Goal: Task Accomplishment & Management: Manage account settings

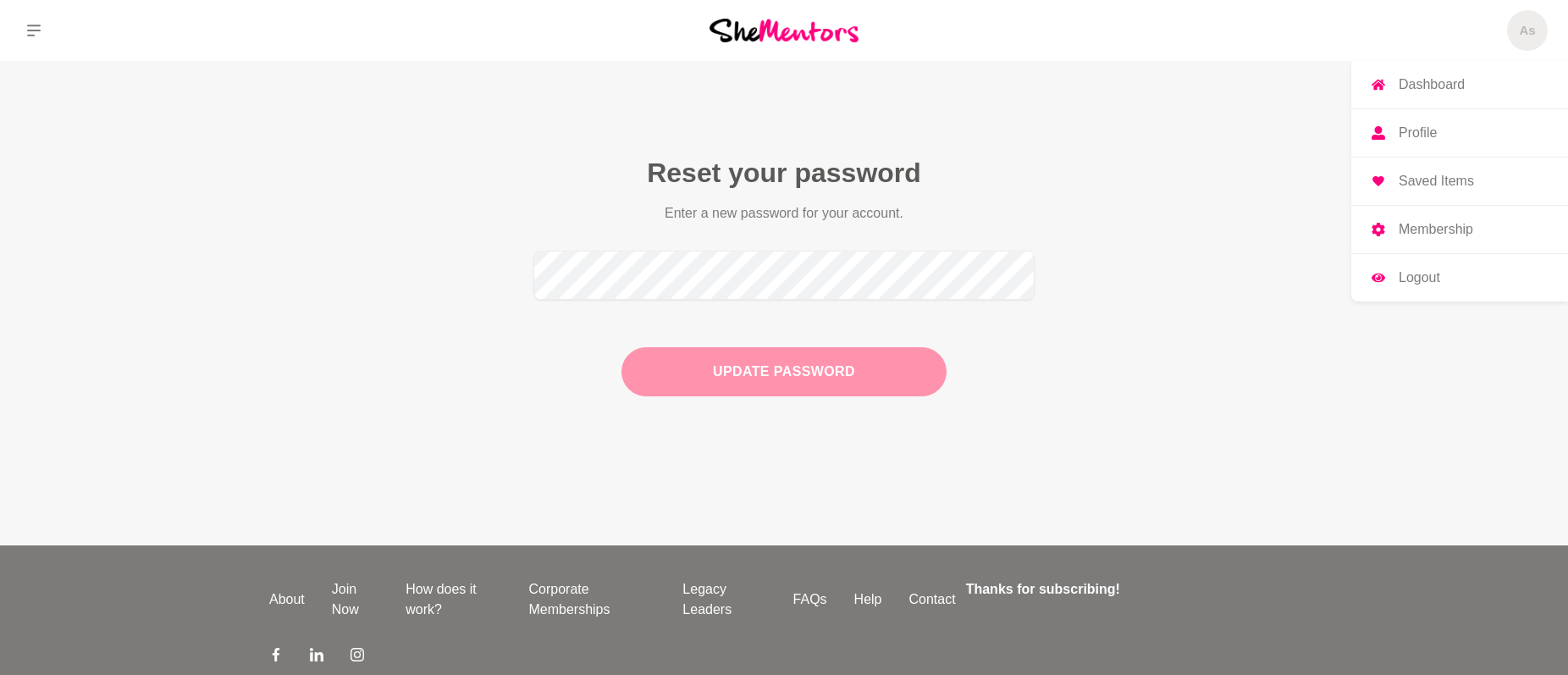
click at [1515, 34] on span "As" at bounding box center [1527, 30] width 40 height 40
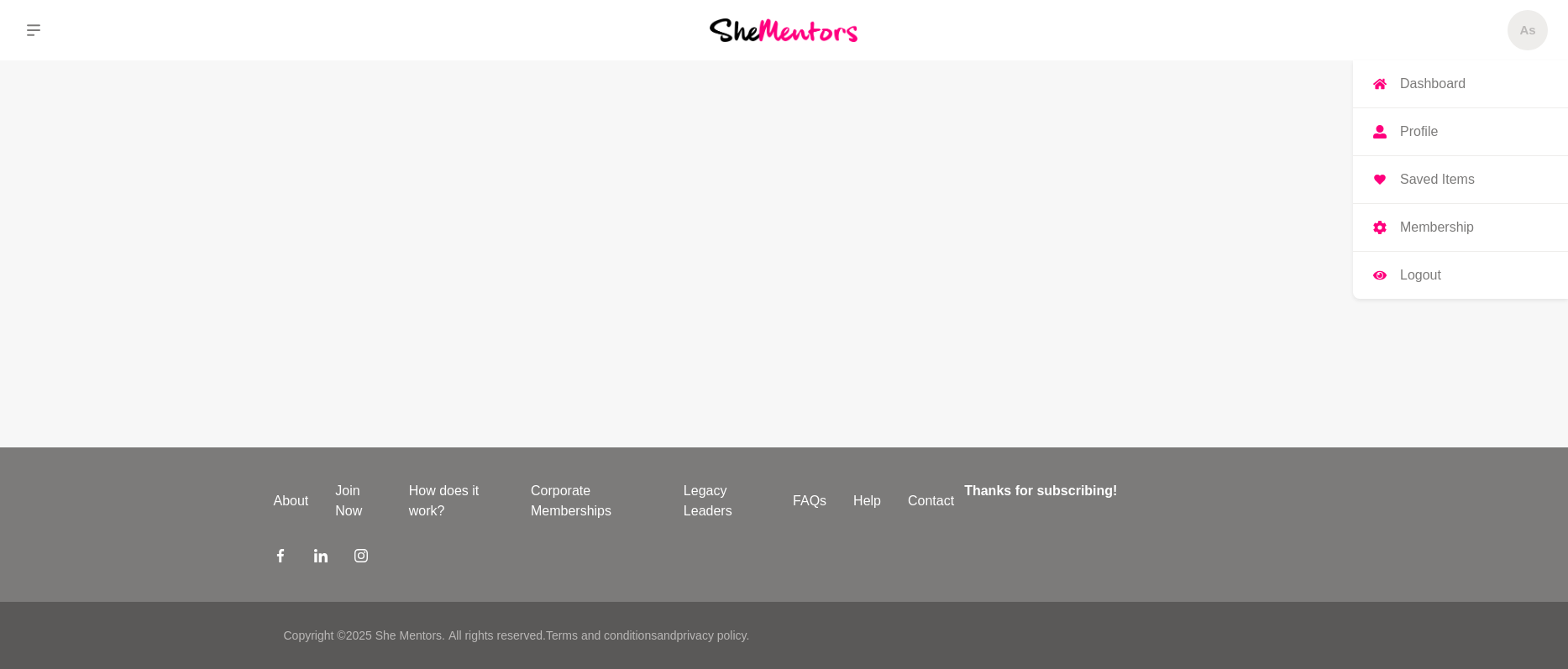
click at [1463, 78] on p "Dashboard" at bounding box center [1433, 84] width 65 height 13
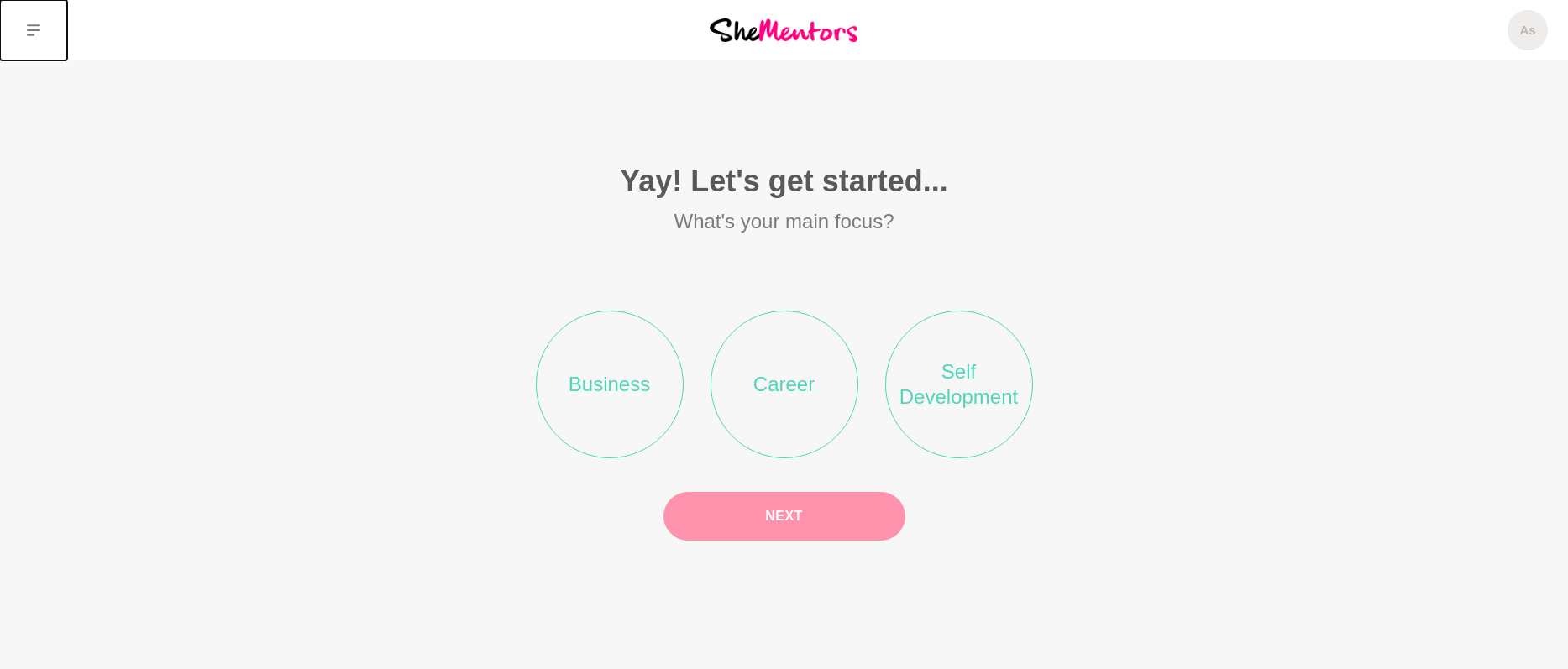
click at [35, 25] on icon at bounding box center [33, 29] width 13 height 12
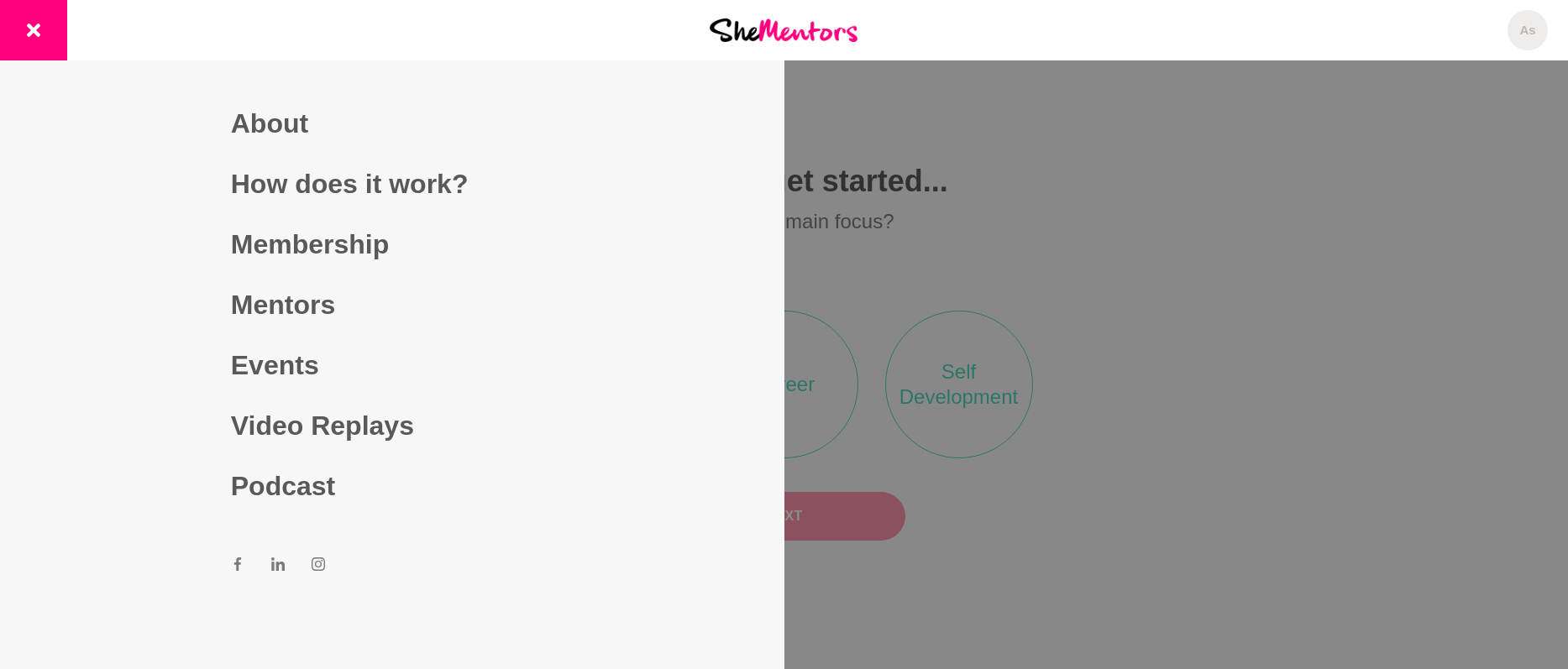
click at [837, 29] on img at bounding box center [784, 29] width 148 height 22
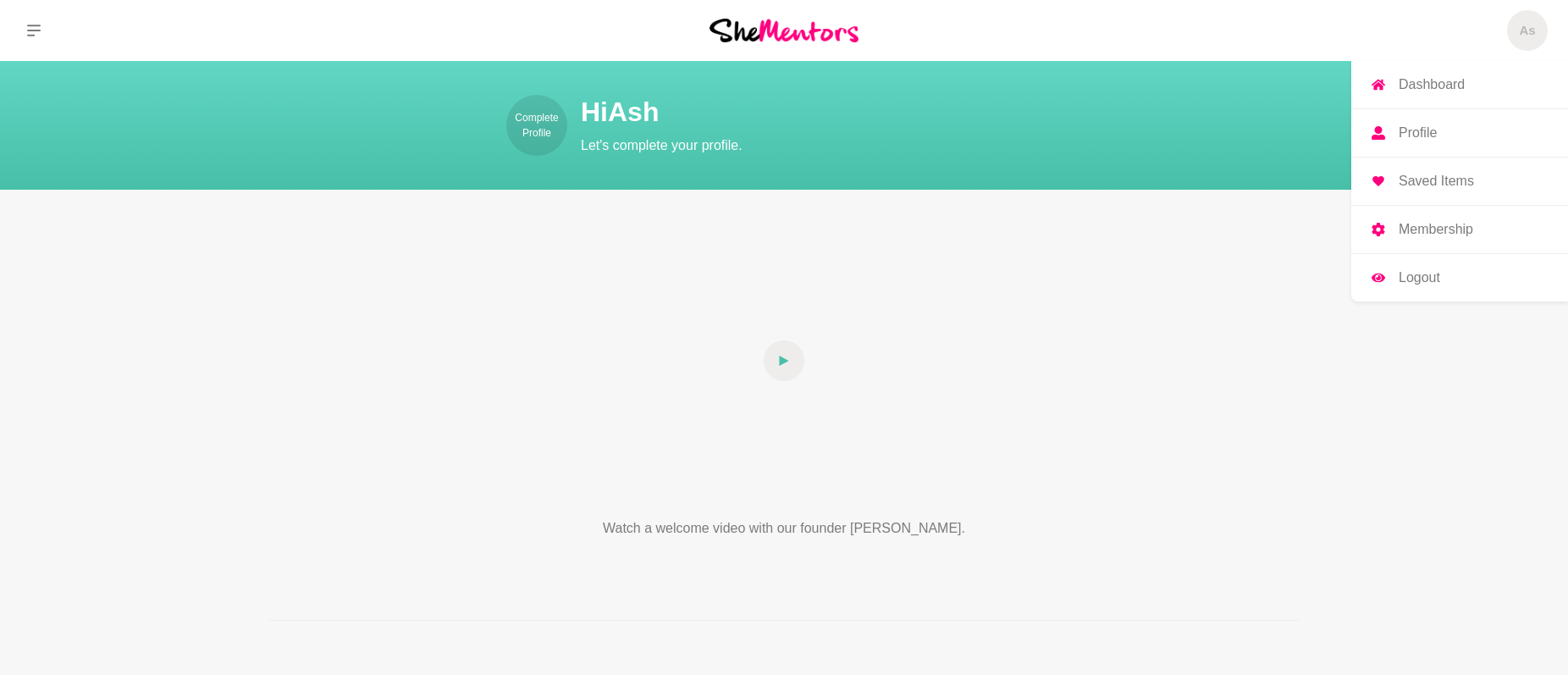
click at [1442, 228] on p "Membership" at bounding box center [1435, 229] width 75 height 13
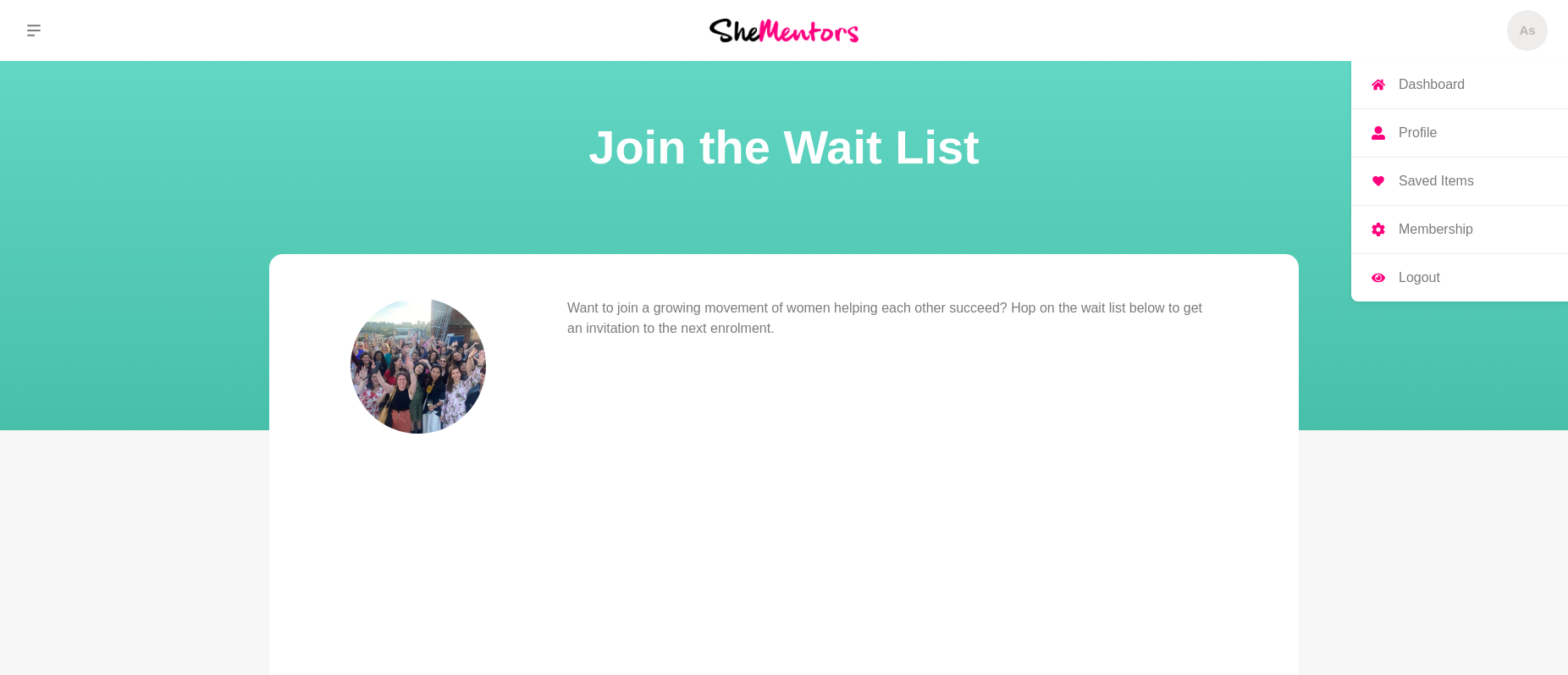
click at [1468, 87] on link "Dashboard" at bounding box center [1459, 84] width 217 height 48
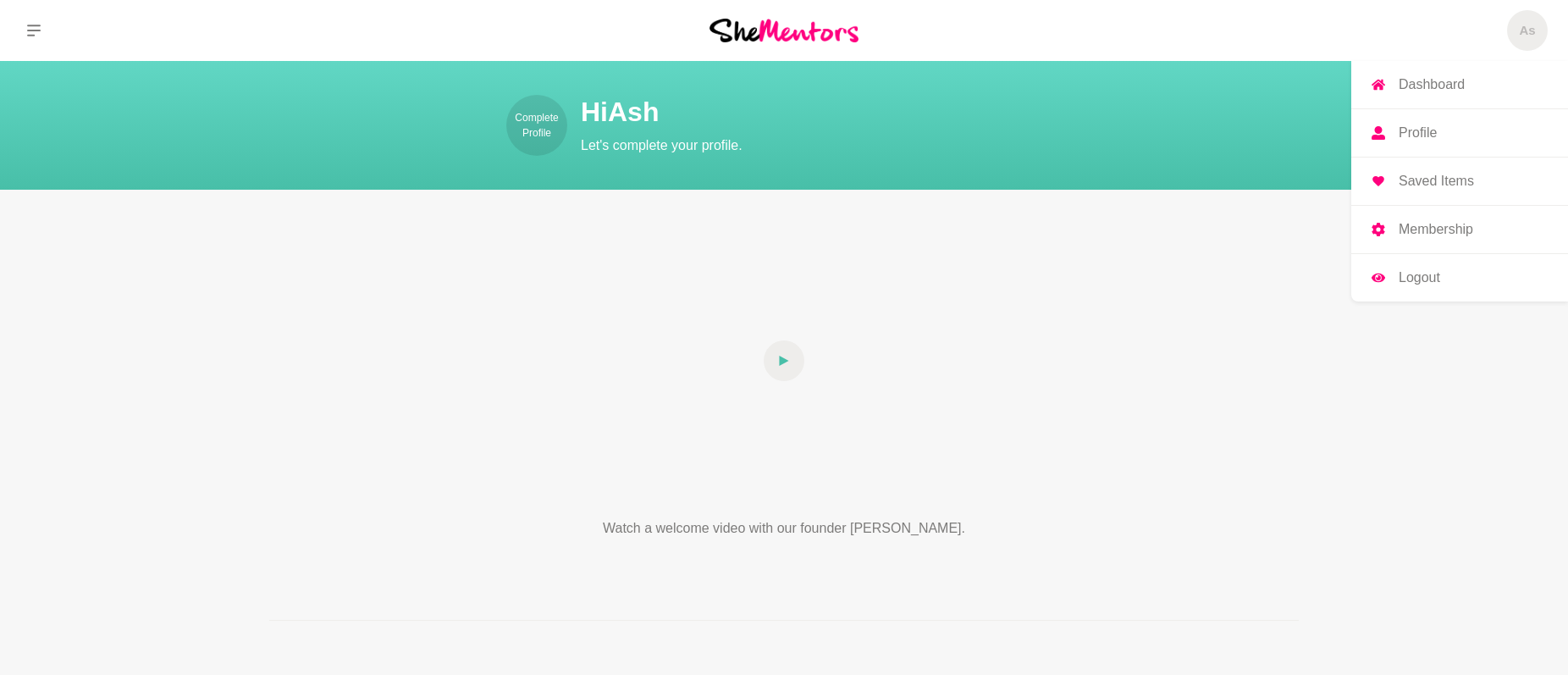
click at [1449, 233] on p "Membership" at bounding box center [1435, 229] width 75 height 13
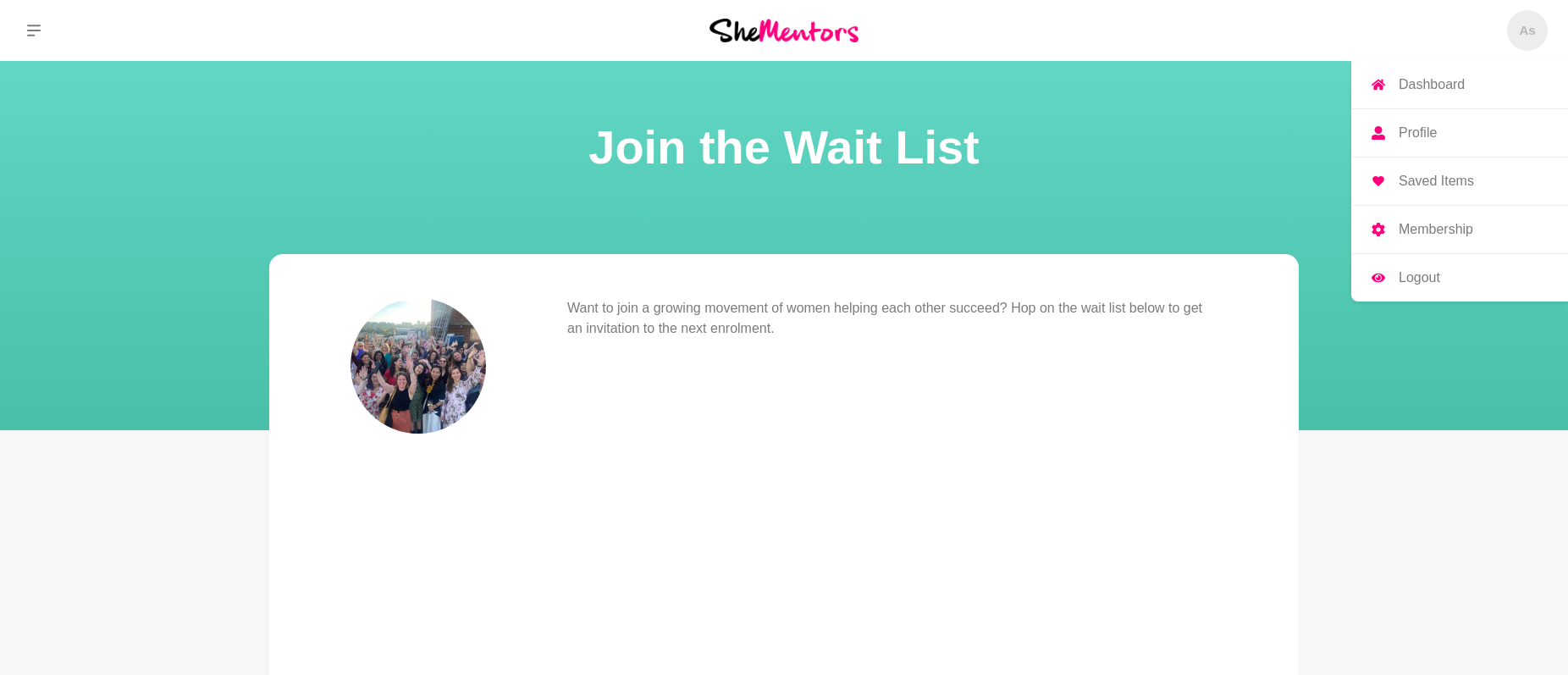
click at [1453, 82] on p "Dashboard" at bounding box center [1431, 84] width 66 height 13
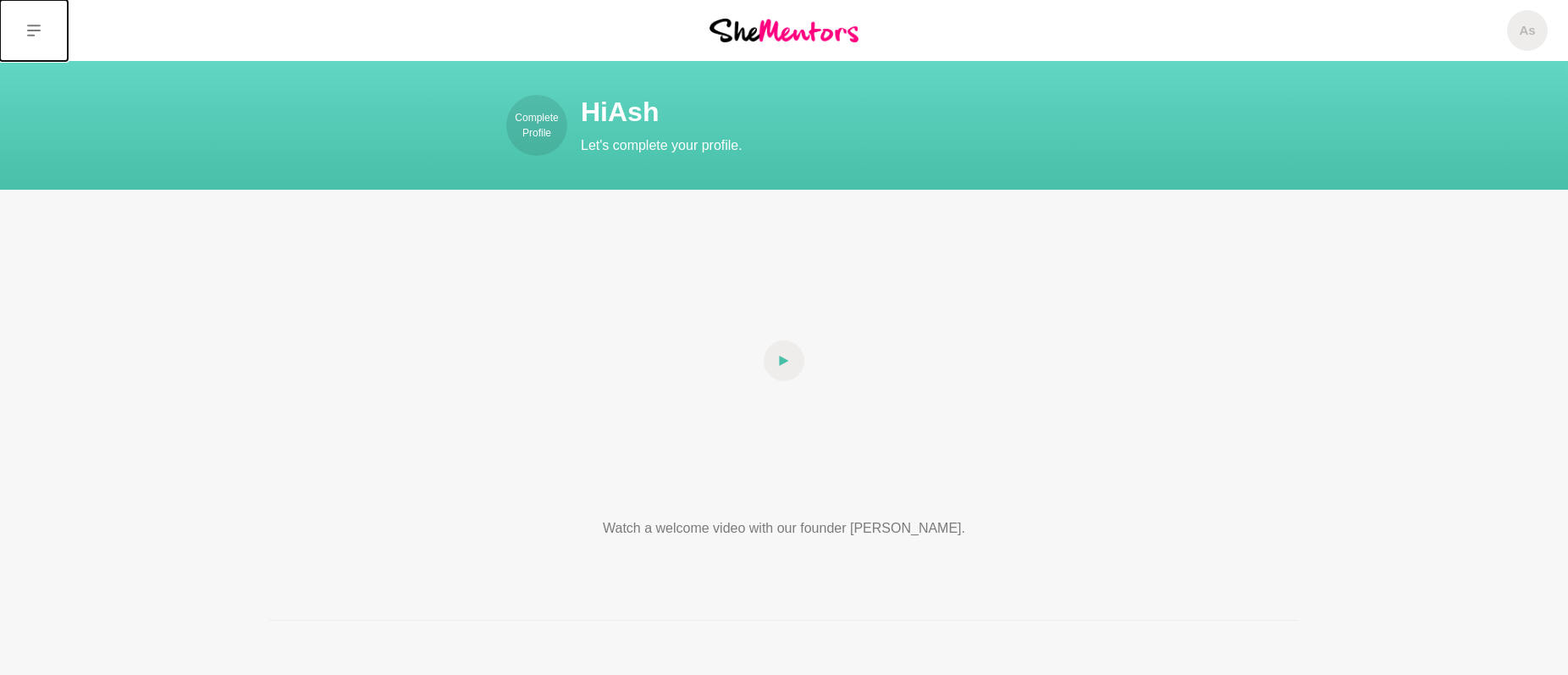
click at [38, 30] on icon at bounding box center [33, 30] width 13 height 12
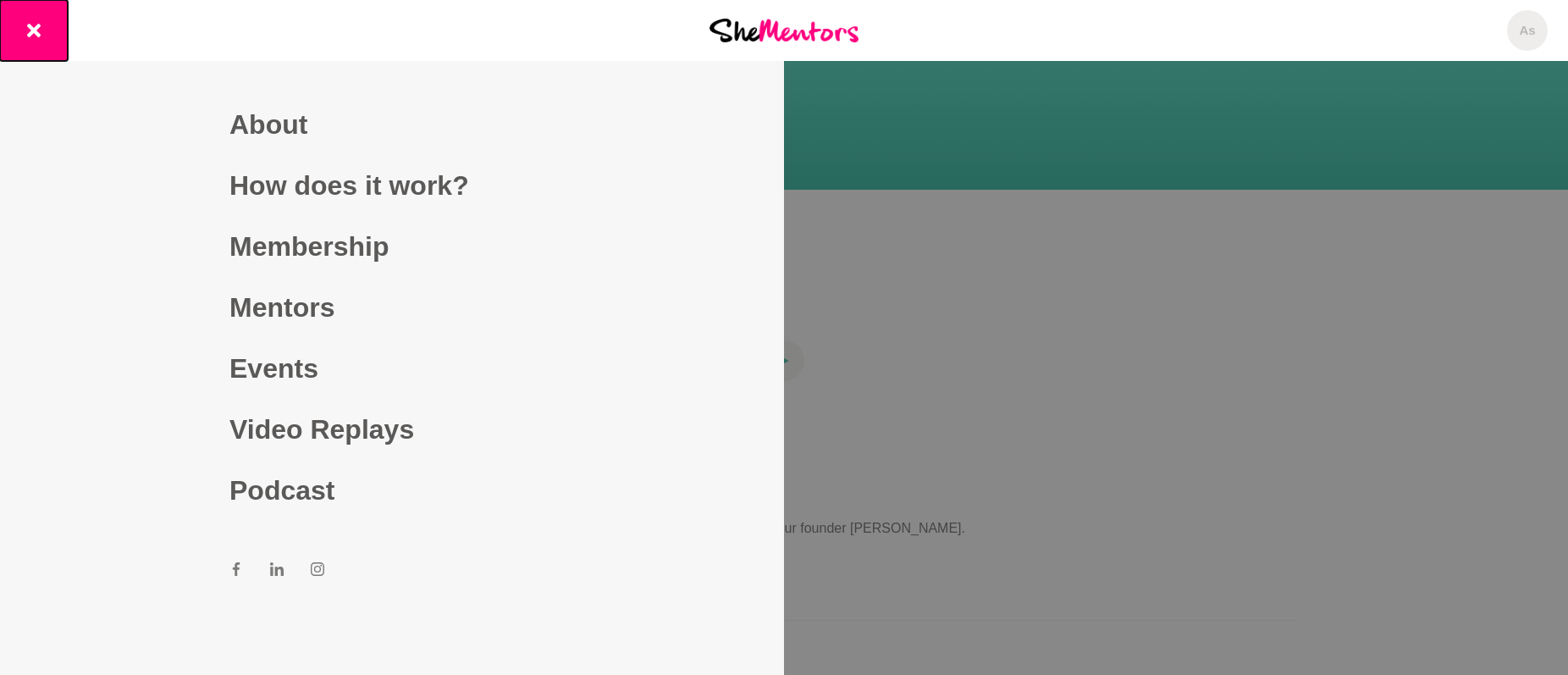
click at [33, 28] on icon at bounding box center [33, 30] width 13 height 13
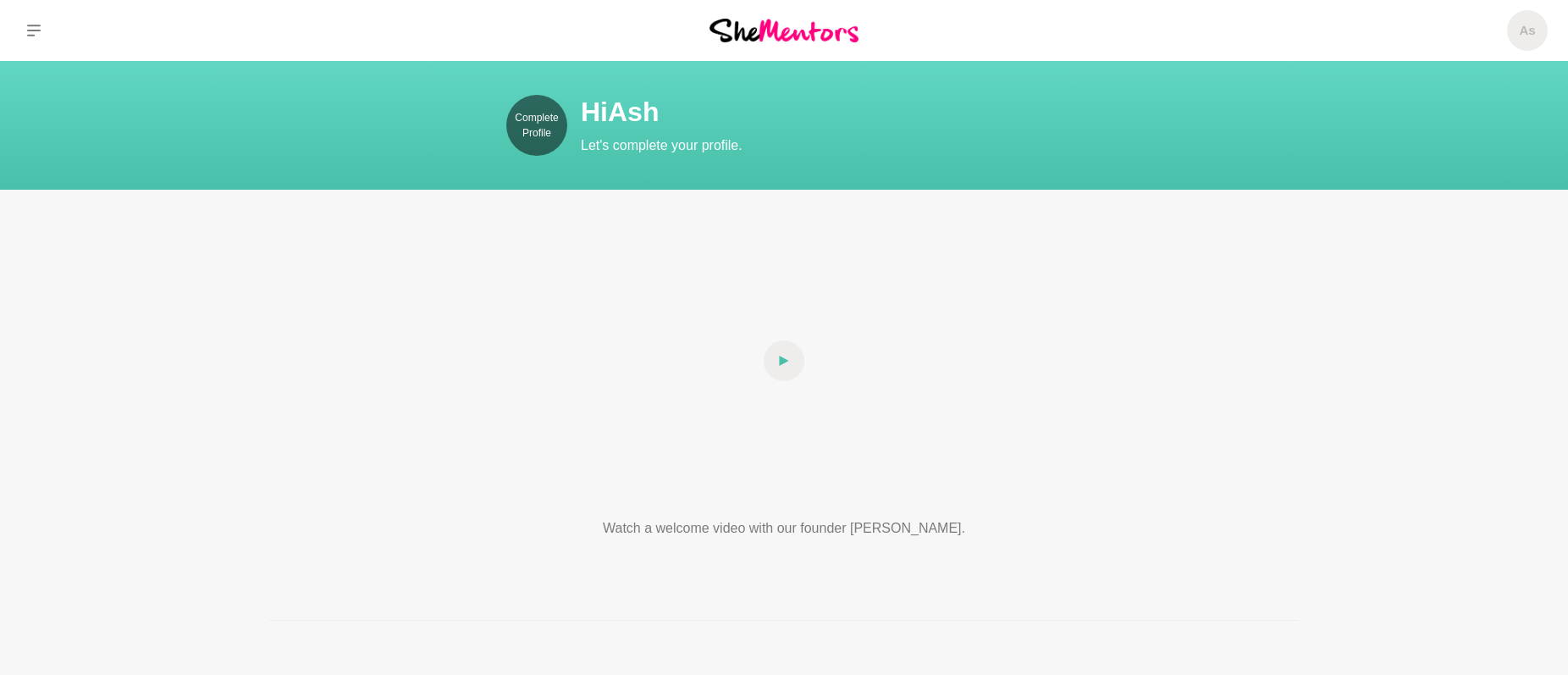
click at [528, 130] on p "Complete Profile" at bounding box center [536, 125] width 61 height 31
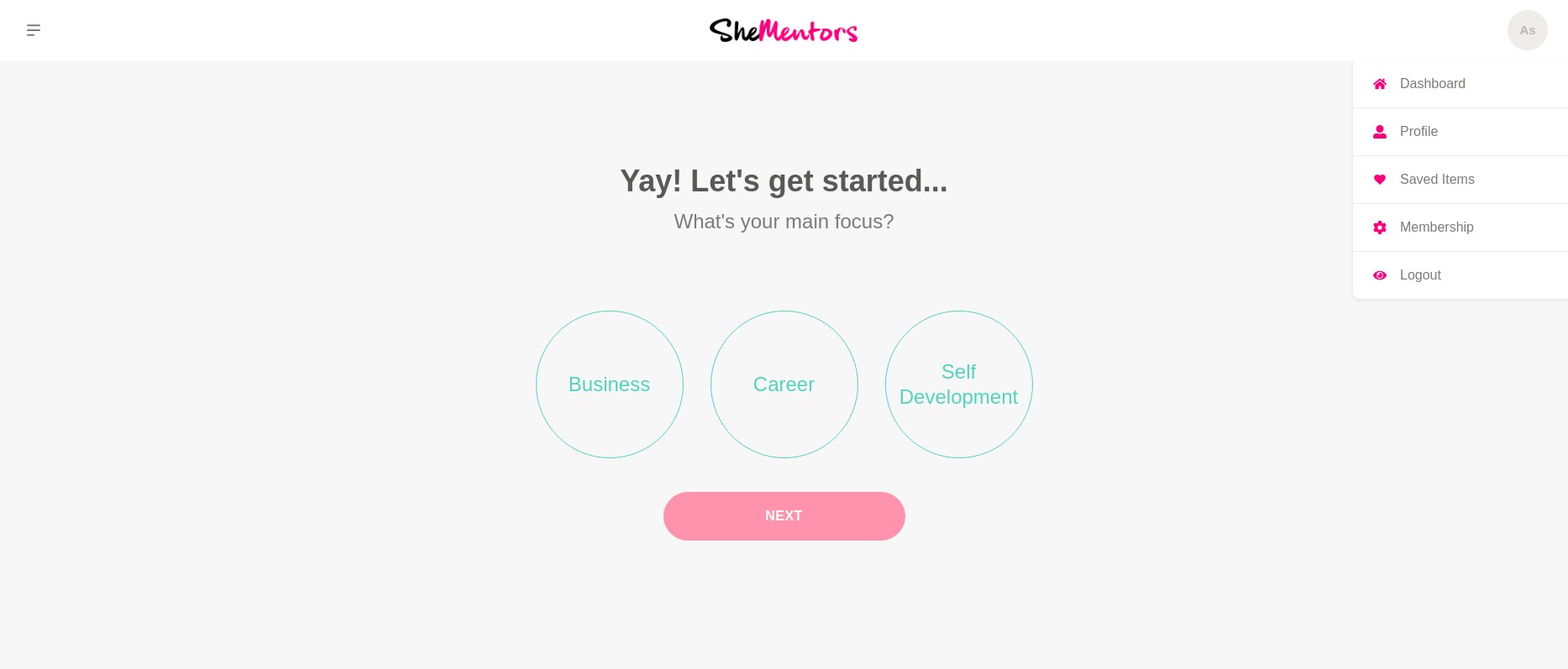
click at [1511, 25] on span "As" at bounding box center [1527, 29] width 40 height 40
click at [1427, 128] on p "Profile" at bounding box center [1419, 131] width 37 height 13
click at [1424, 78] on p "Dashboard" at bounding box center [1433, 84] width 65 height 13
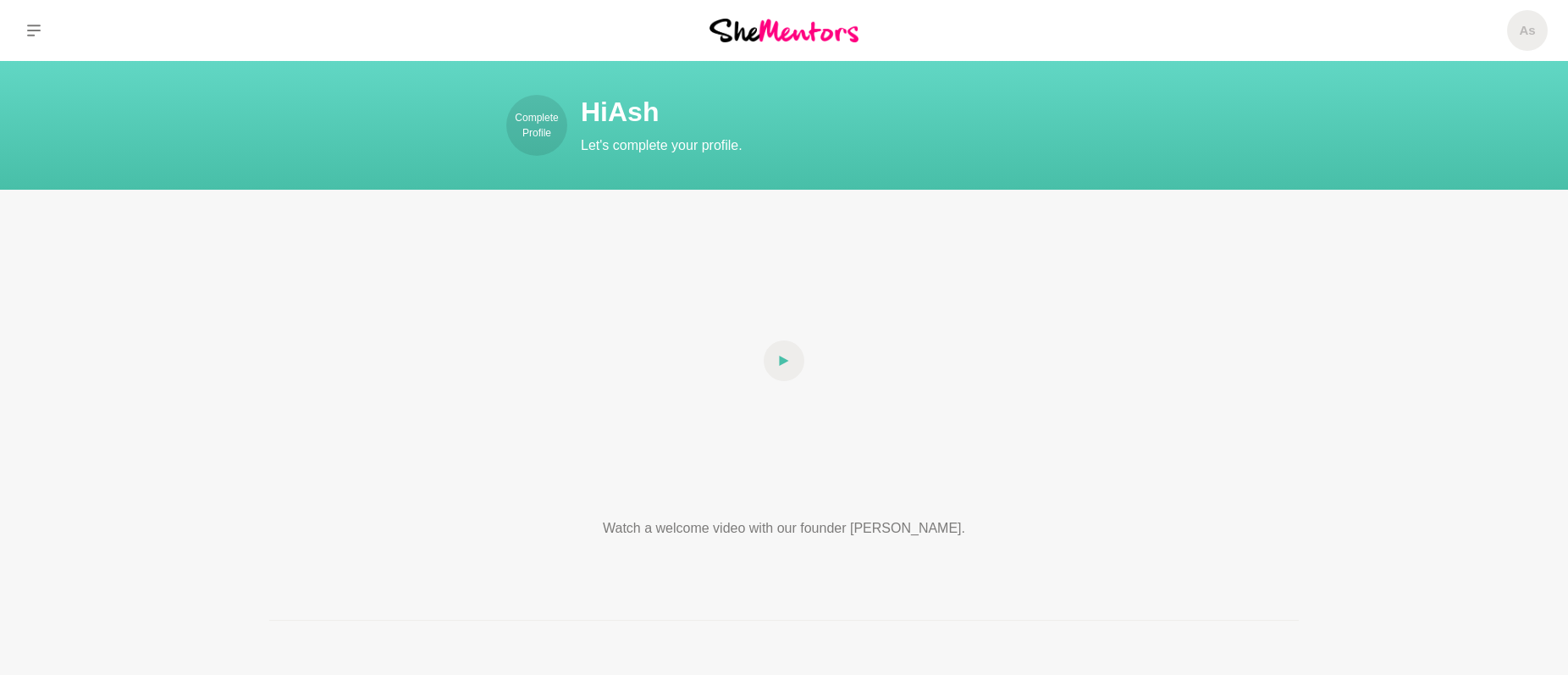
click at [1296, 81] on section "Complete Profile Hi [PERSON_NAME] Let's complete your profile." at bounding box center [784, 125] width 1568 height 129
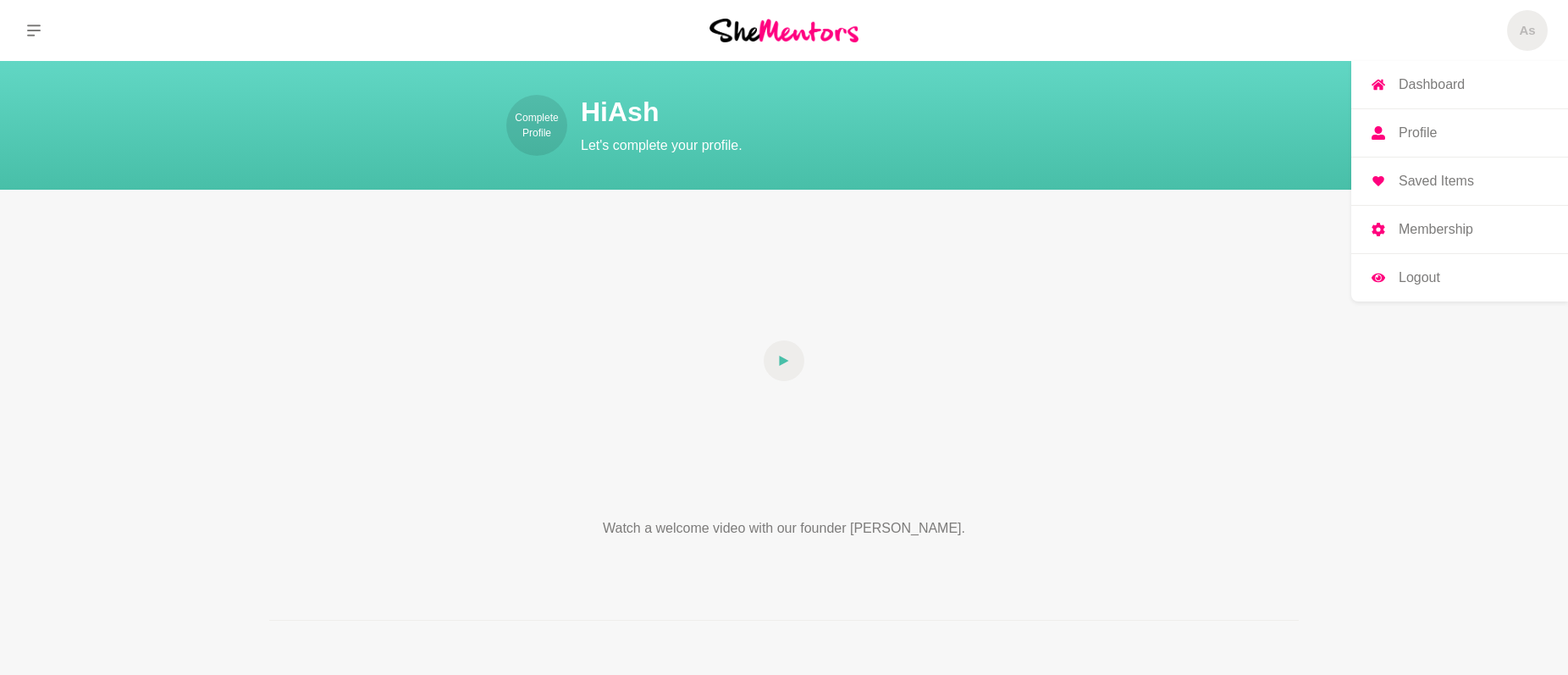
click at [1429, 226] on p "Membership" at bounding box center [1435, 229] width 75 height 13
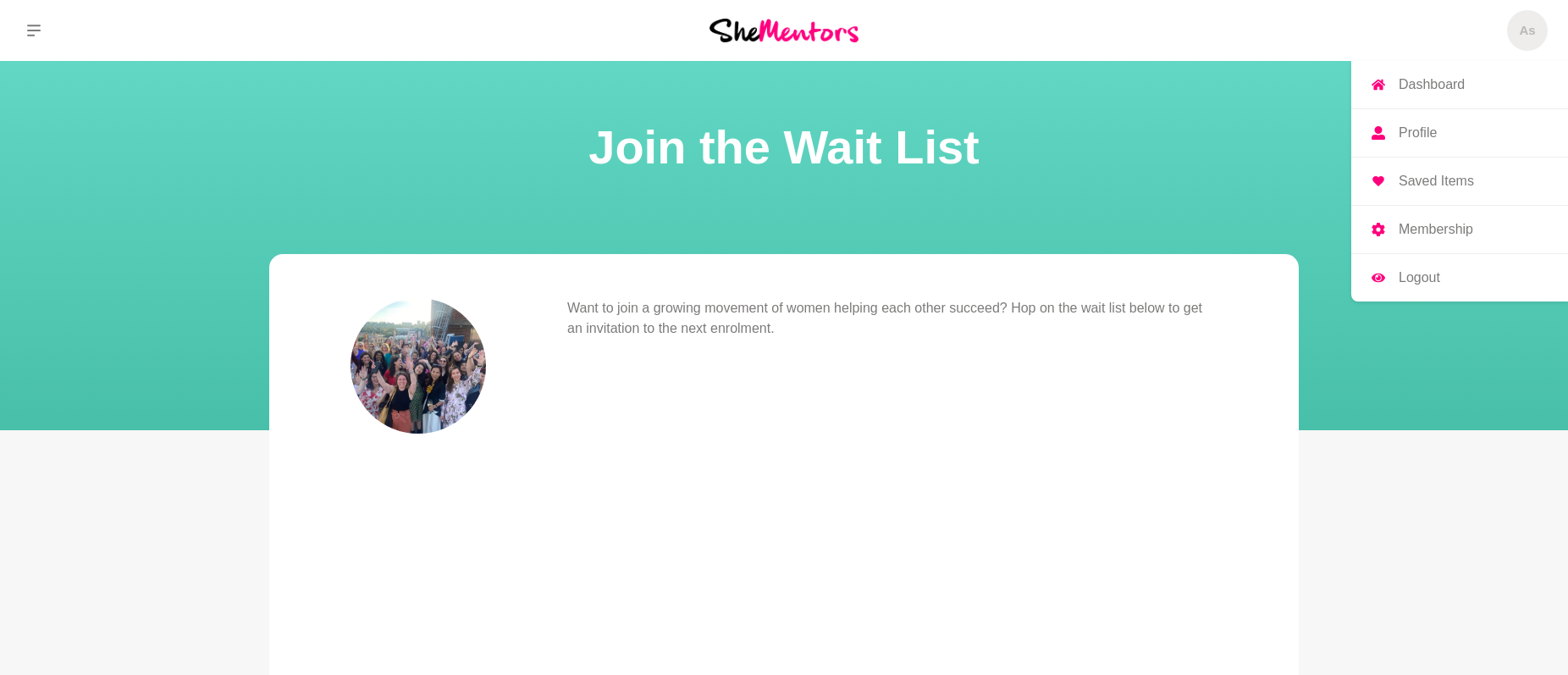
click at [1450, 133] on link "Profile" at bounding box center [1459, 133] width 217 height 48
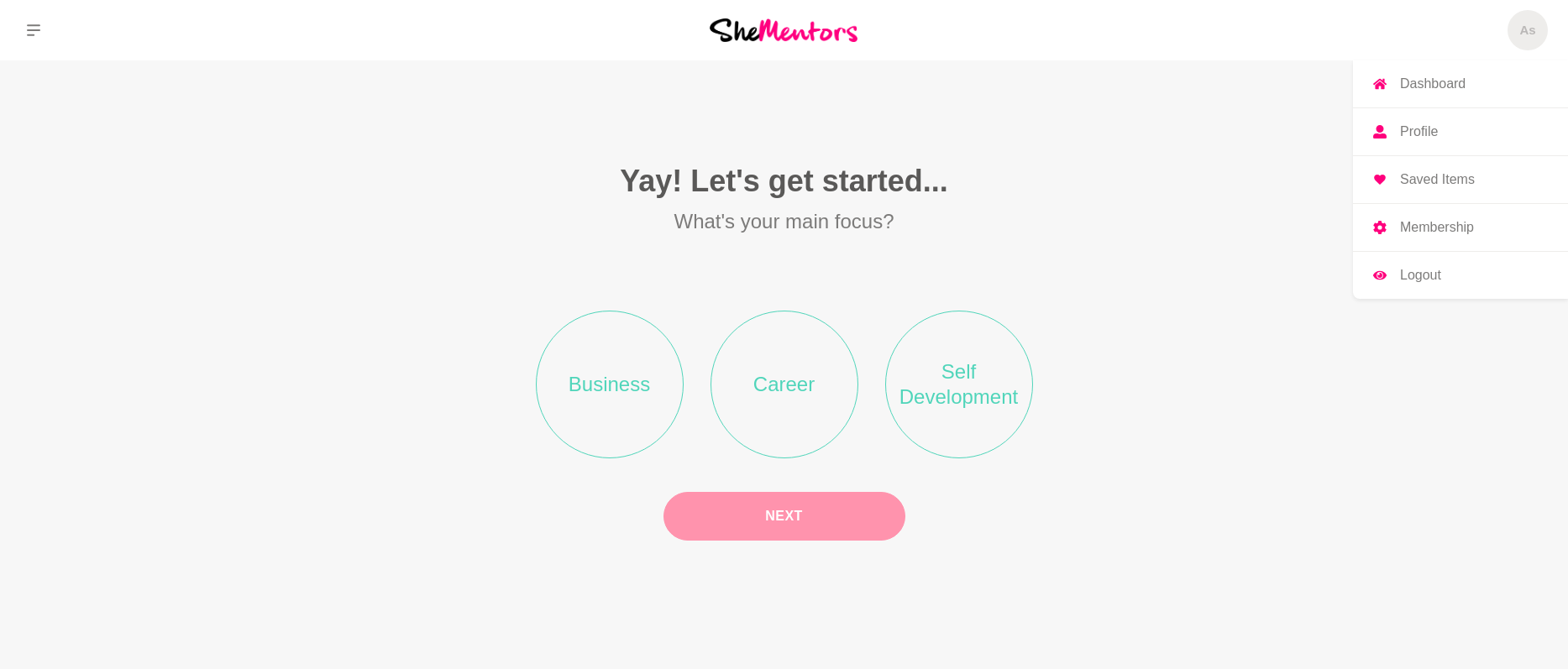
click at [1425, 222] on p "Membership" at bounding box center [1437, 227] width 74 height 13
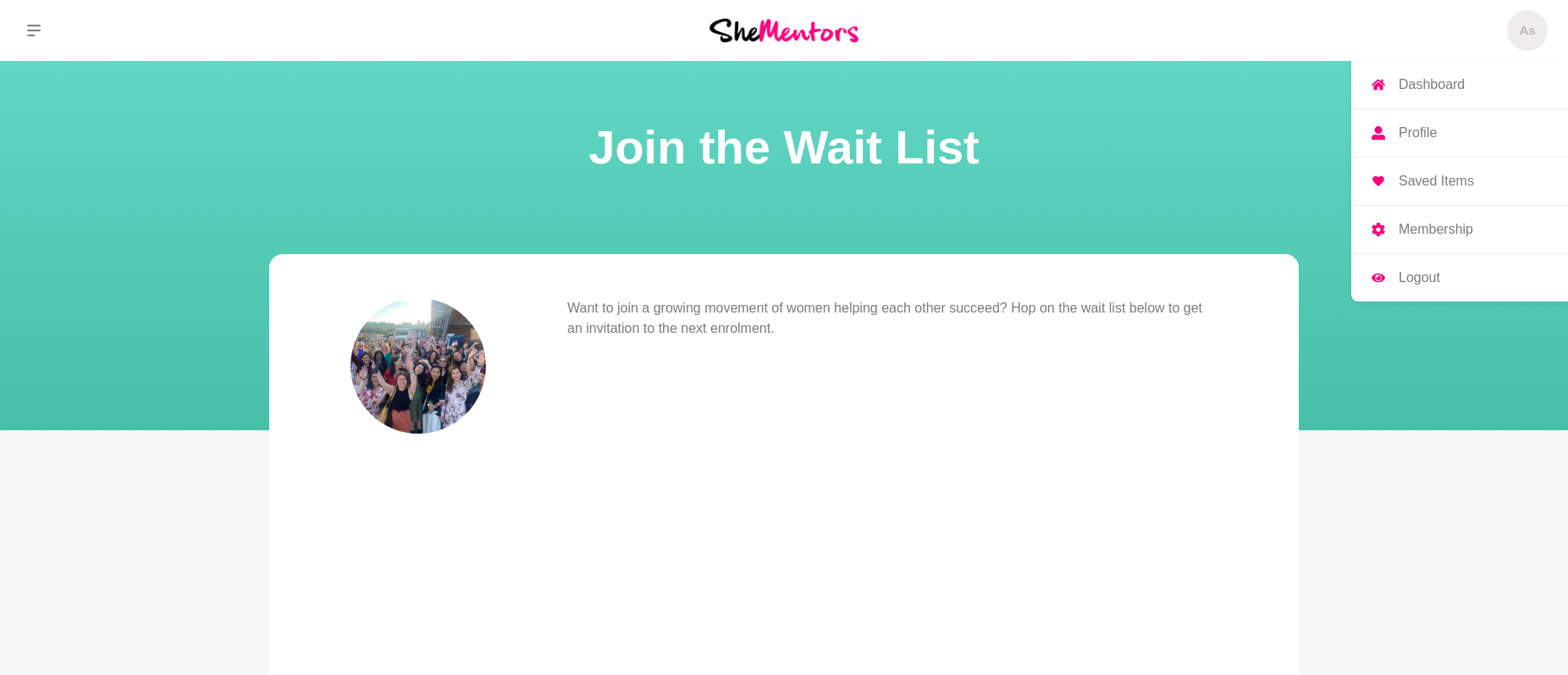
click at [1520, 30] on h5 "As" at bounding box center [1527, 31] width 16 height 16
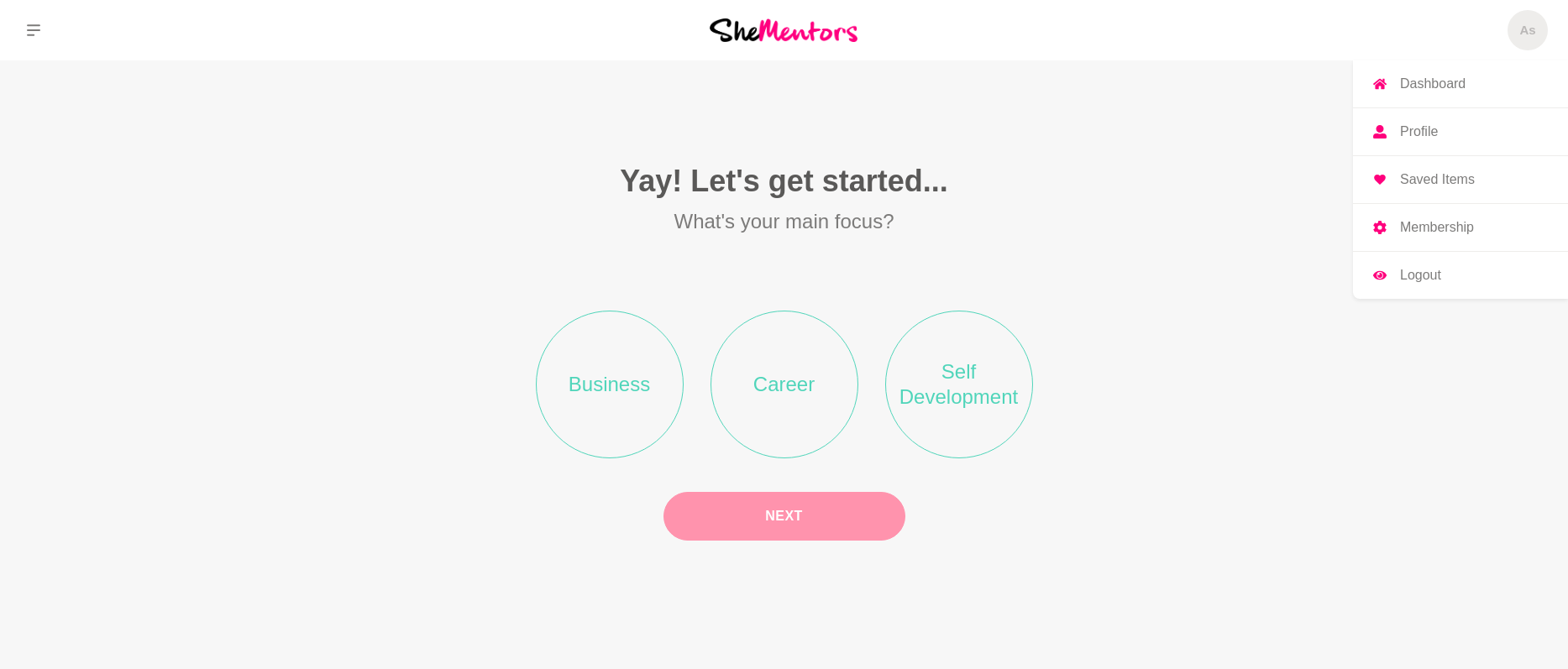
click at [1439, 269] on p "Logout" at bounding box center [1421, 274] width 41 height 13
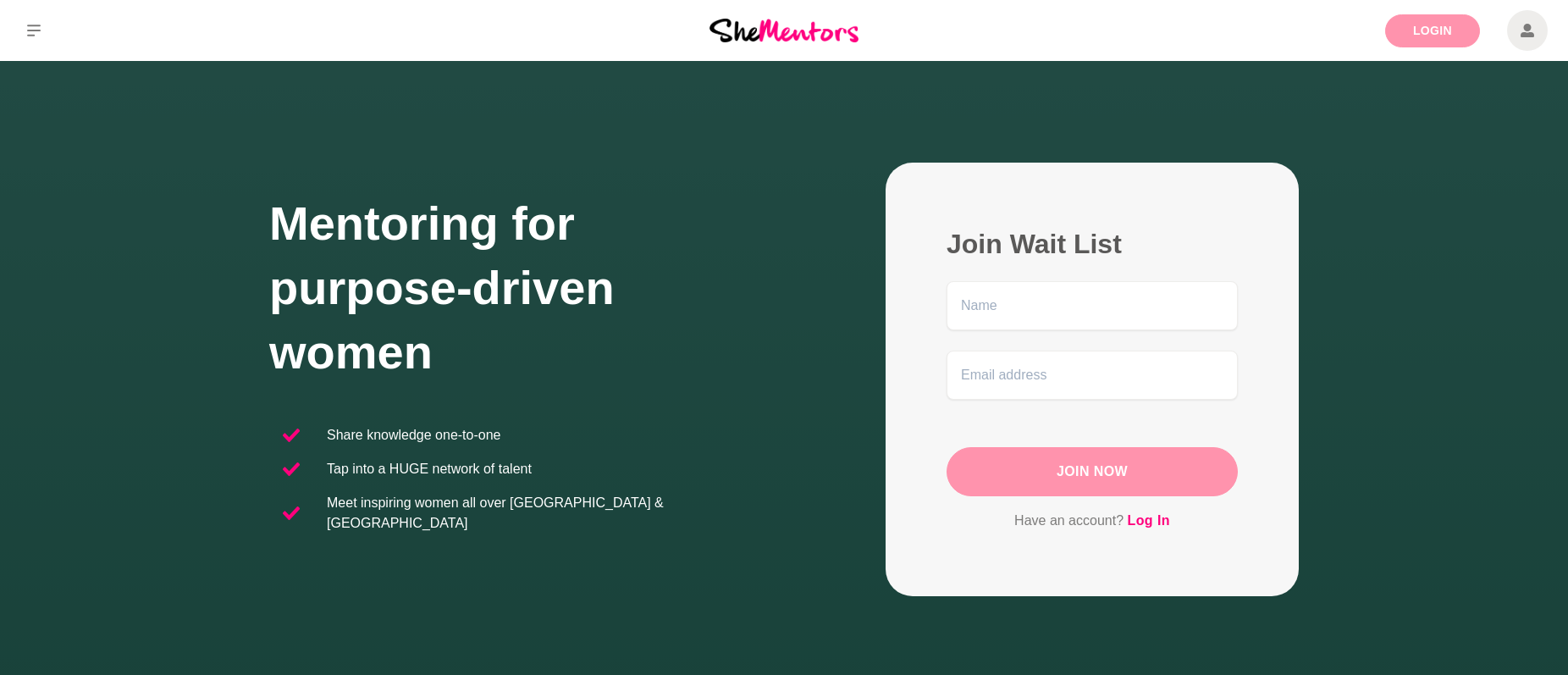
click at [1440, 32] on link "Login" at bounding box center [1432, 31] width 95 height 33
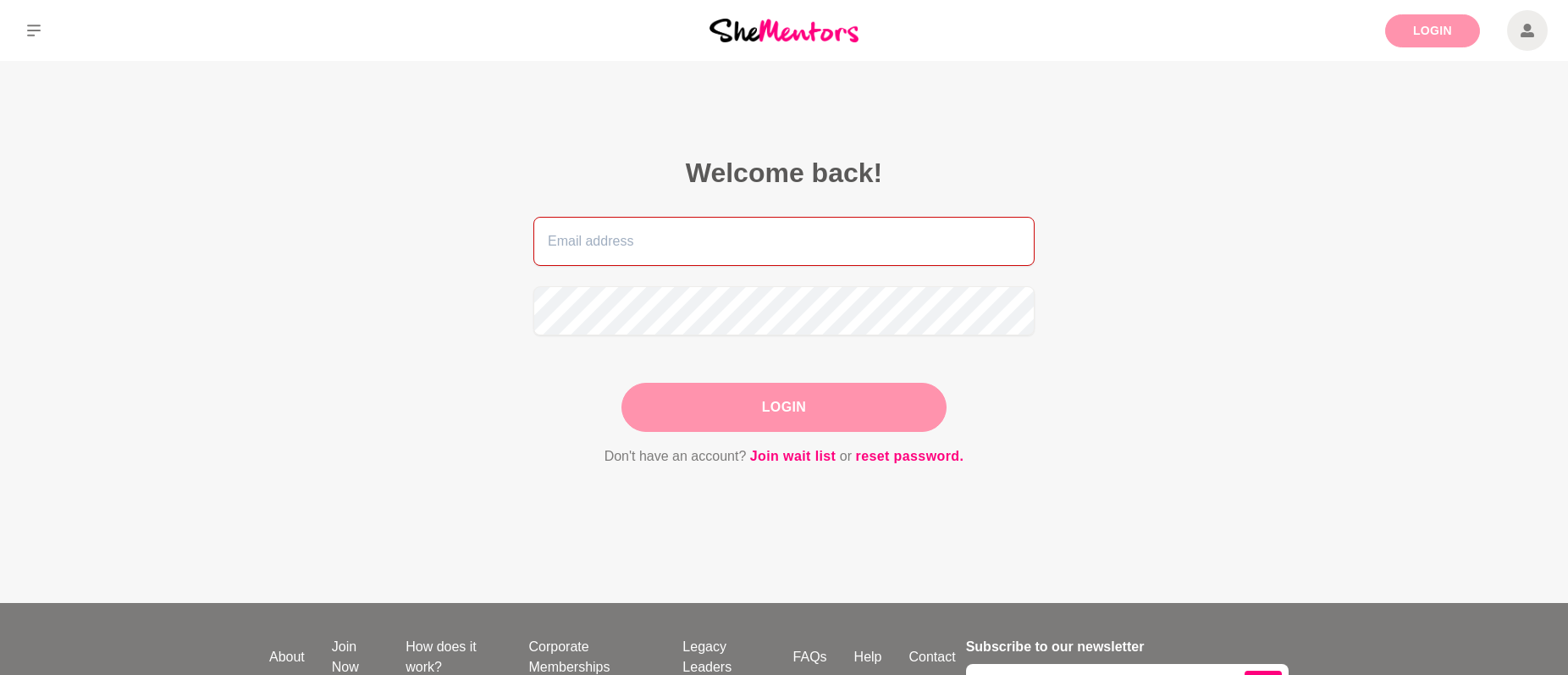
type input "[EMAIL_ADDRESS][DOMAIN_NAME]"
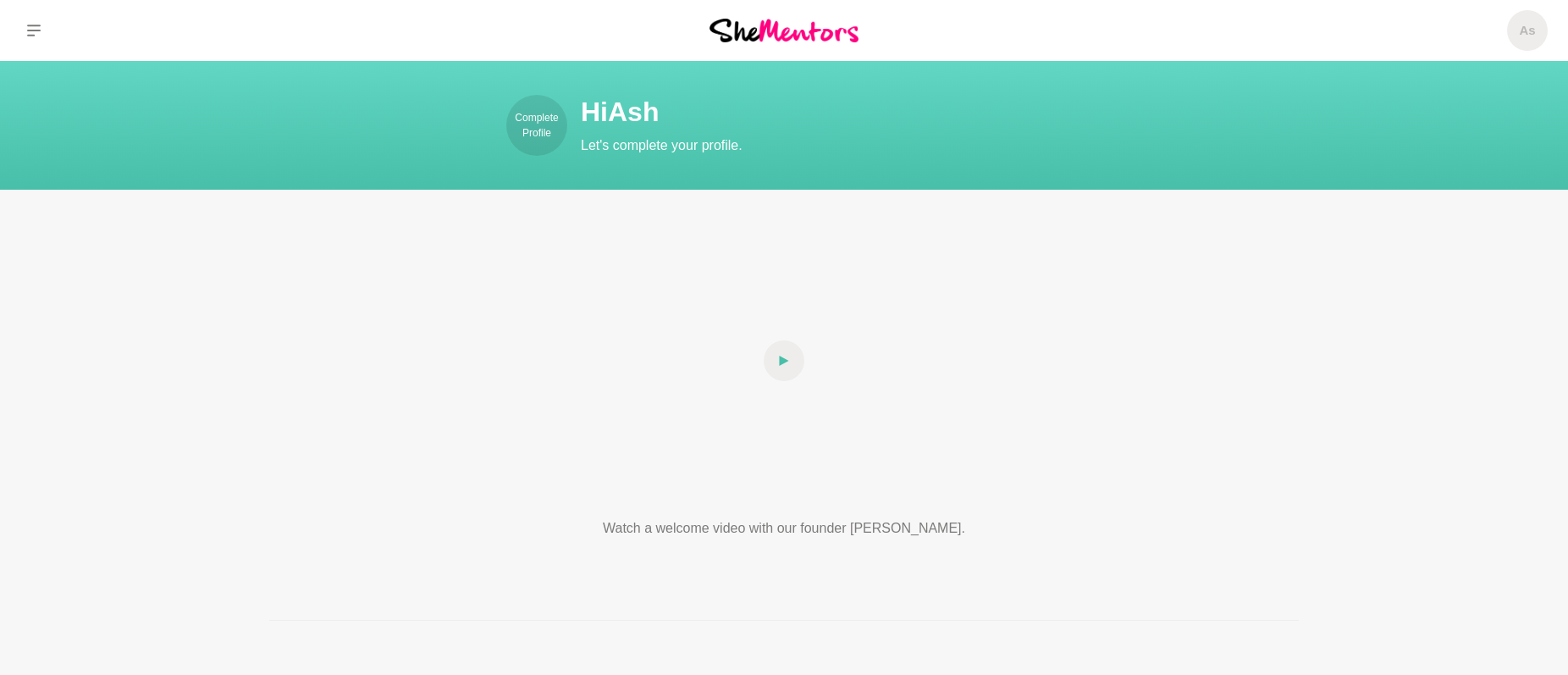
click at [1503, 30] on div "As Dashboard Profile Saved Items Membership Logout As Dashboard Profile Saved I…" at bounding box center [1307, 31] width 522 height 61
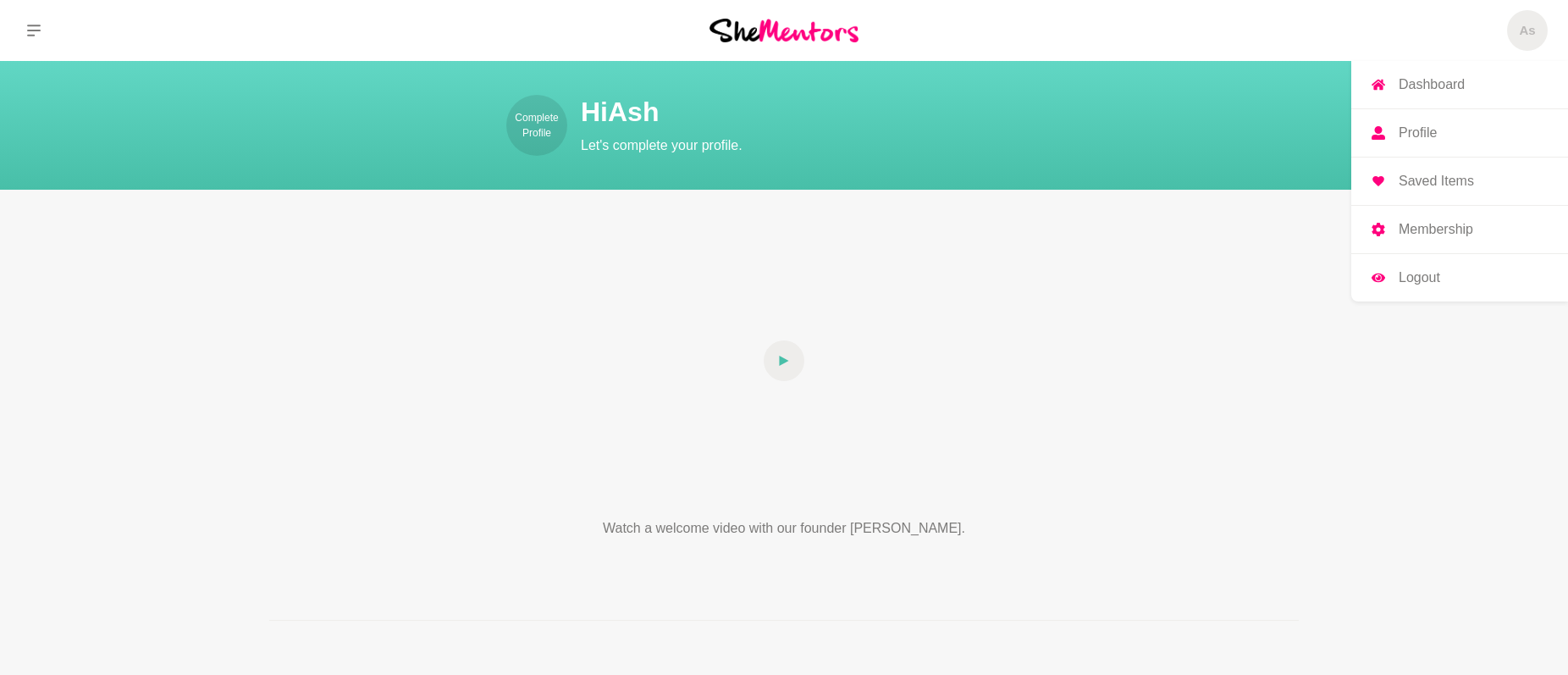
click at [1411, 276] on p "Logout" at bounding box center [1419, 277] width 41 height 13
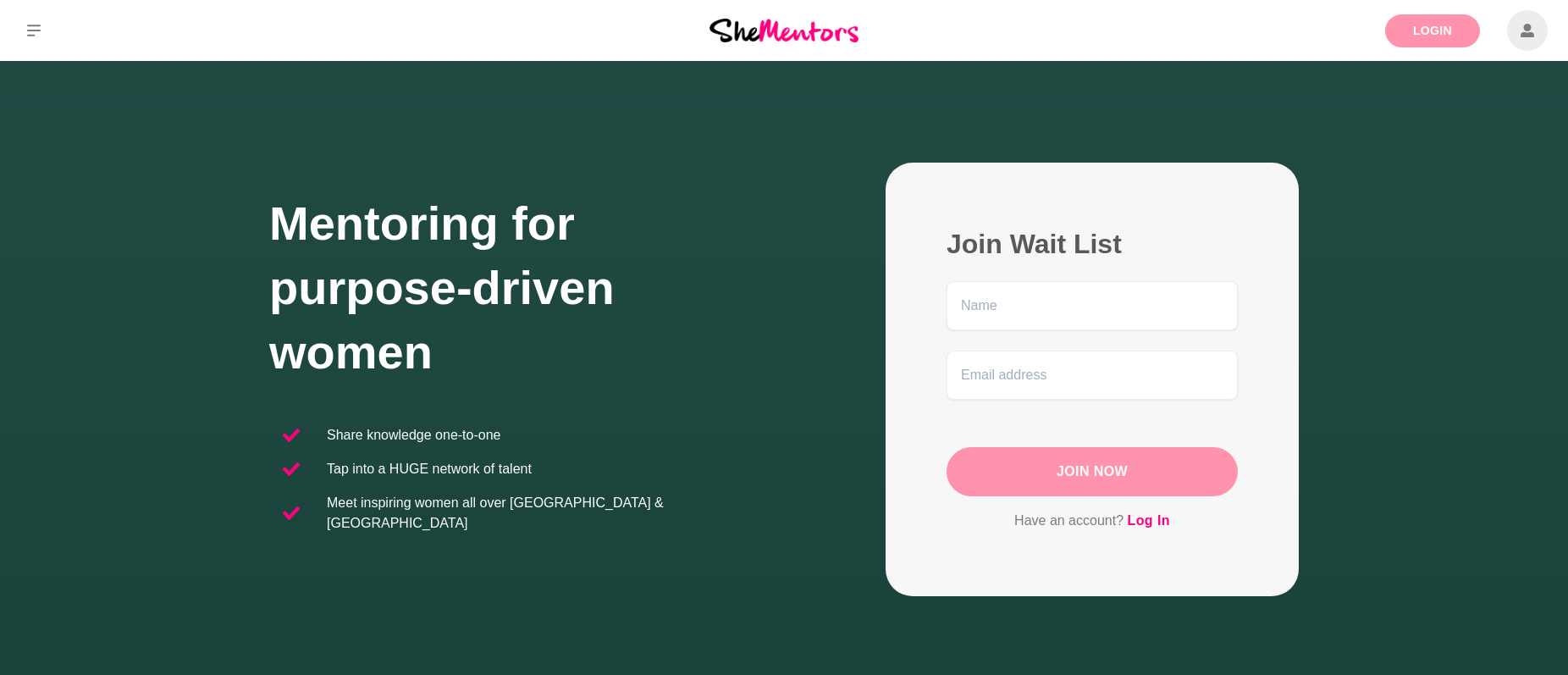
click at [1427, 39] on link "Login" at bounding box center [1432, 31] width 95 height 33
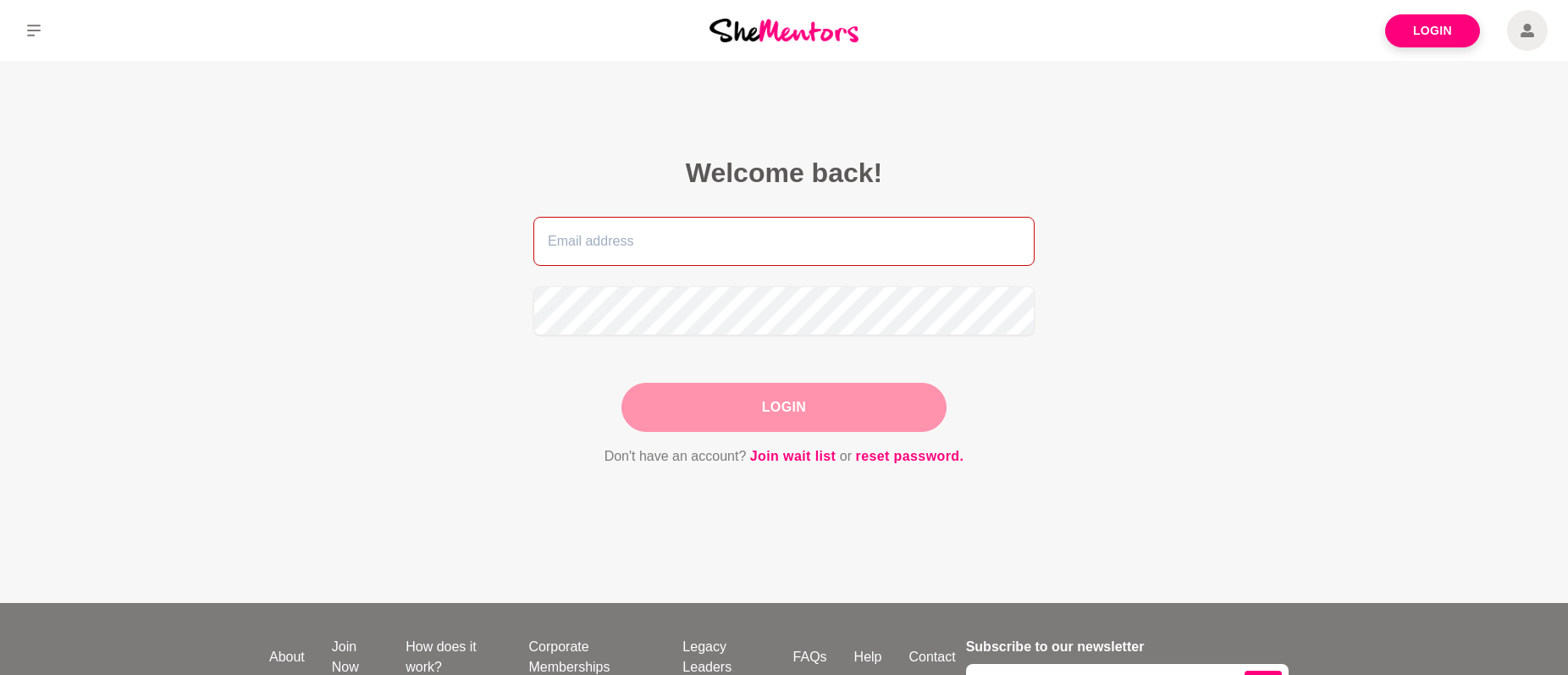
click at [720, 244] on input "email" at bounding box center [784, 241] width 501 height 49
type input "hello"
click at [902, 461] on link "reset password." at bounding box center [910, 457] width 109 height 22
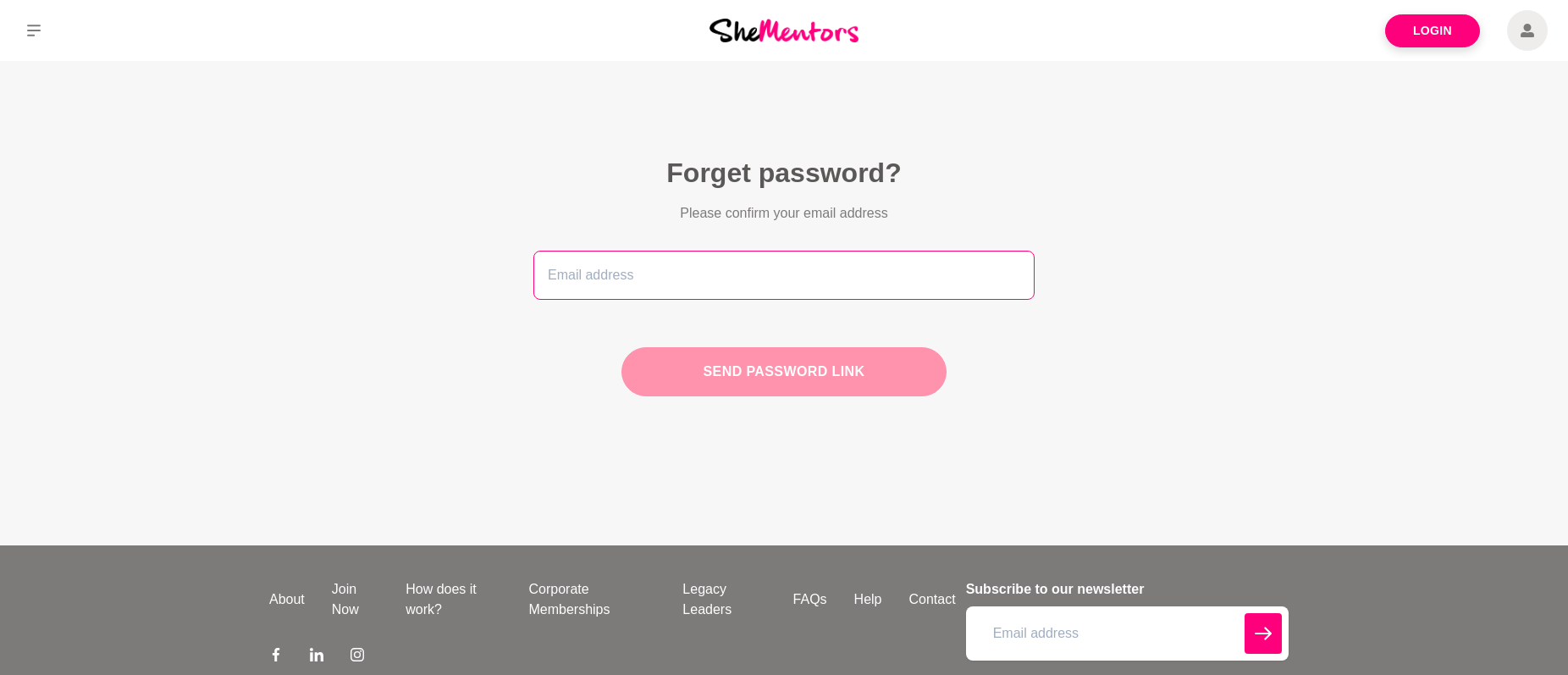
click at [639, 276] on input "email" at bounding box center [784, 275] width 501 height 49
type input "hello@emeraldhq.com.au"
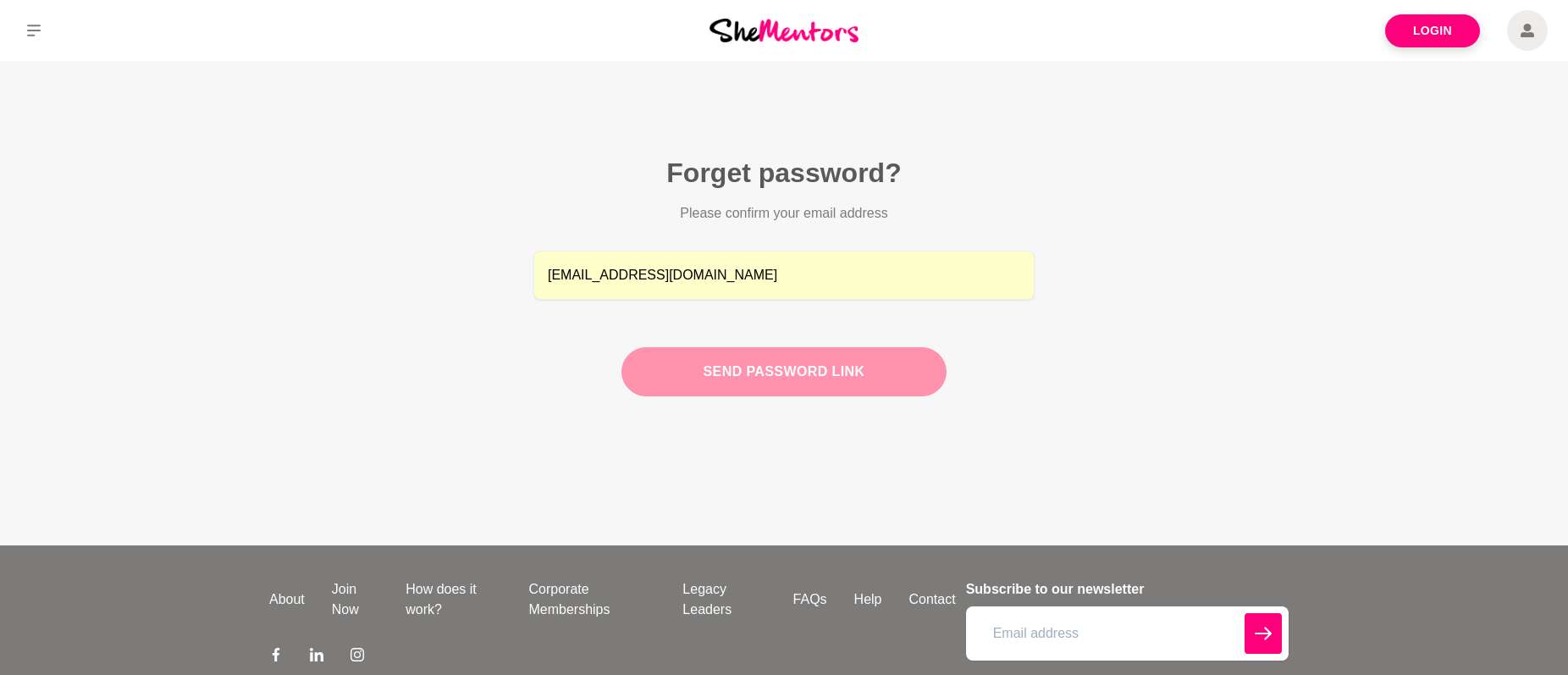
click at [725, 373] on button "Send password link" at bounding box center [784, 371] width 325 height 49
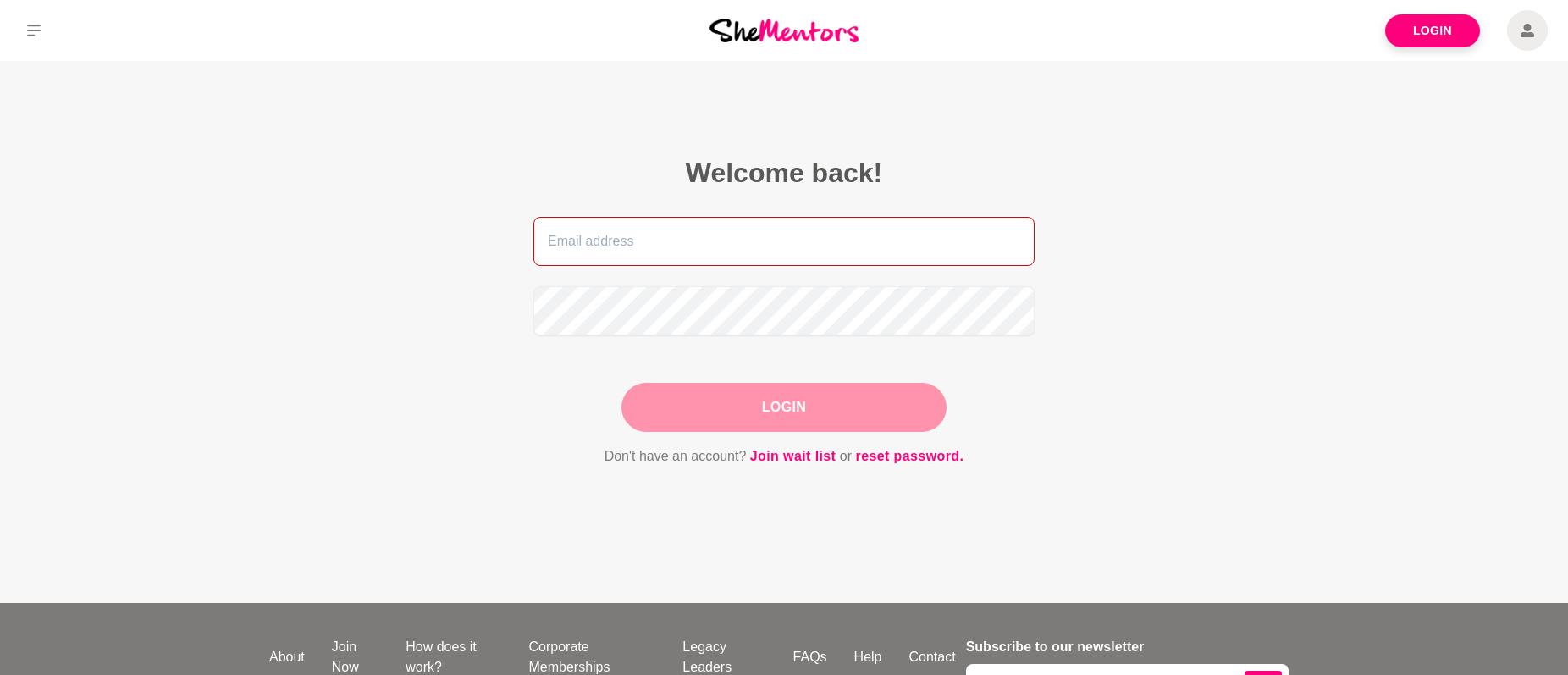
click at [706, 237] on input "email" at bounding box center [784, 241] width 501 height 49
type input "hello@emeraldhq.com.au"
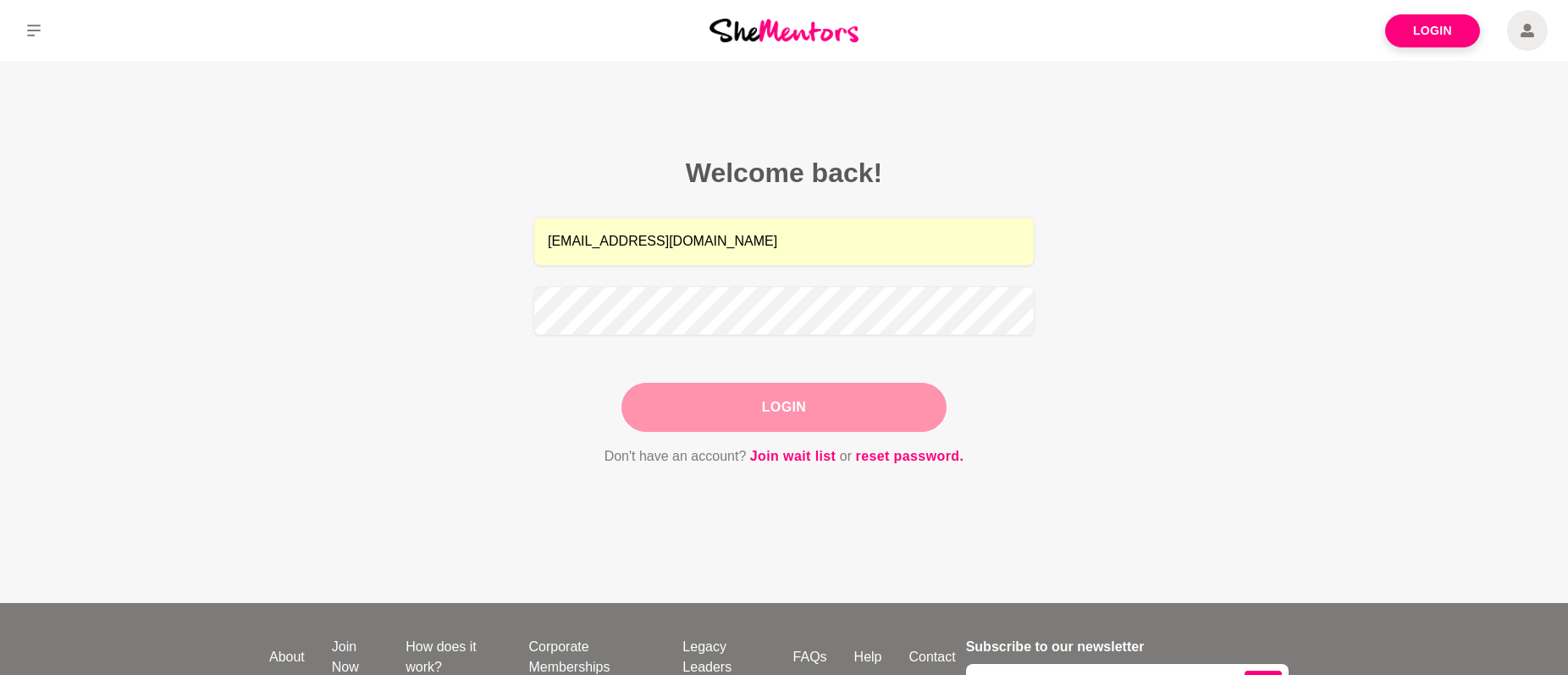
click at [704, 397] on button "Login" at bounding box center [784, 407] width 325 height 49
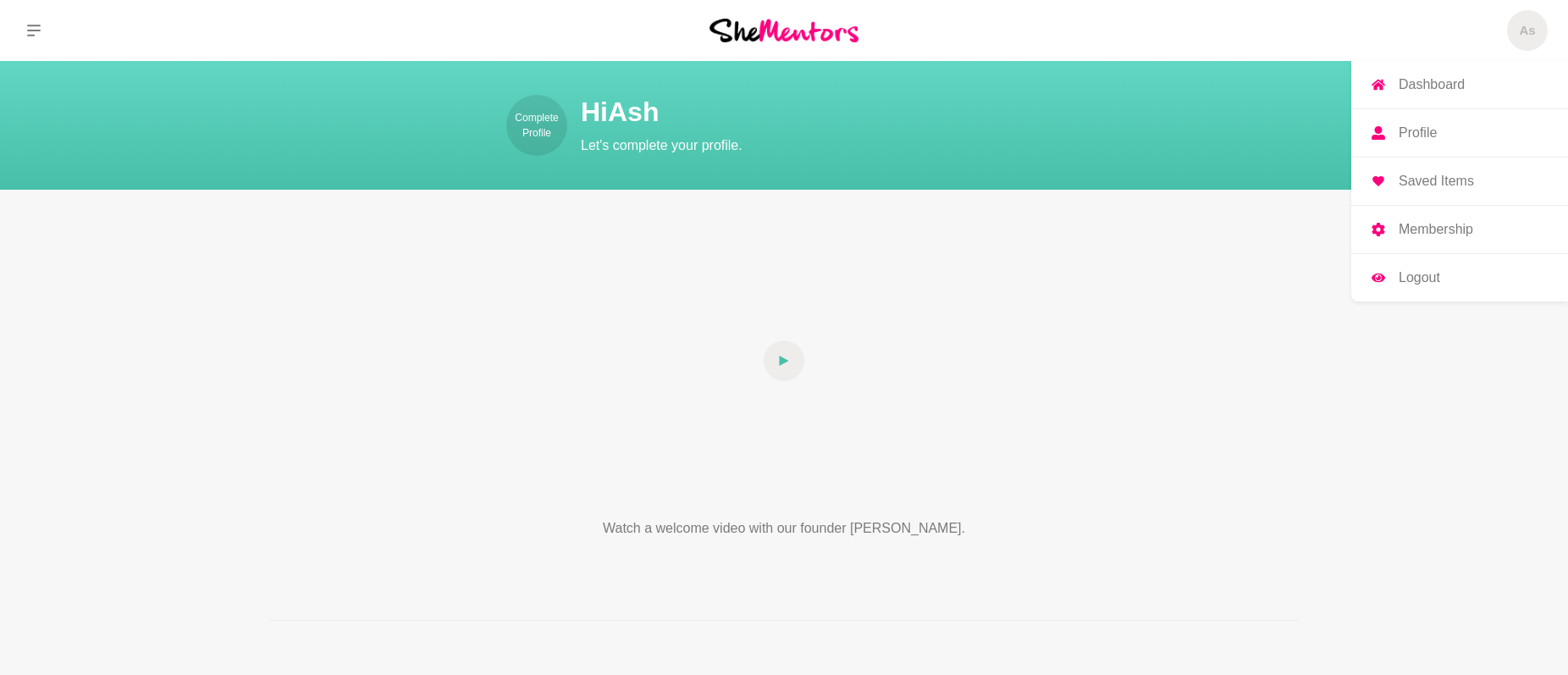
click at [1526, 40] on span "As" at bounding box center [1527, 30] width 40 height 40
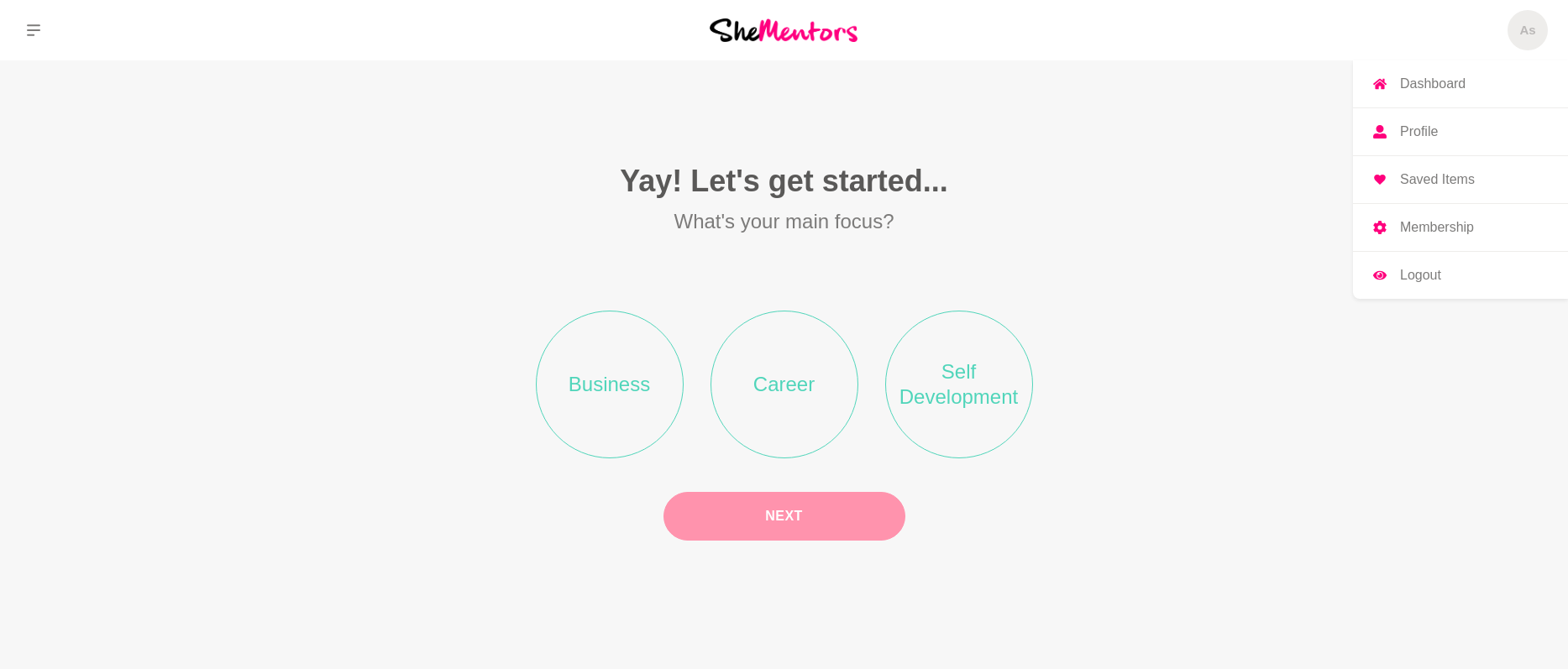
click at [1424, 231] on p "Membership" at bounding box center [1437, 227] width 74 height 13
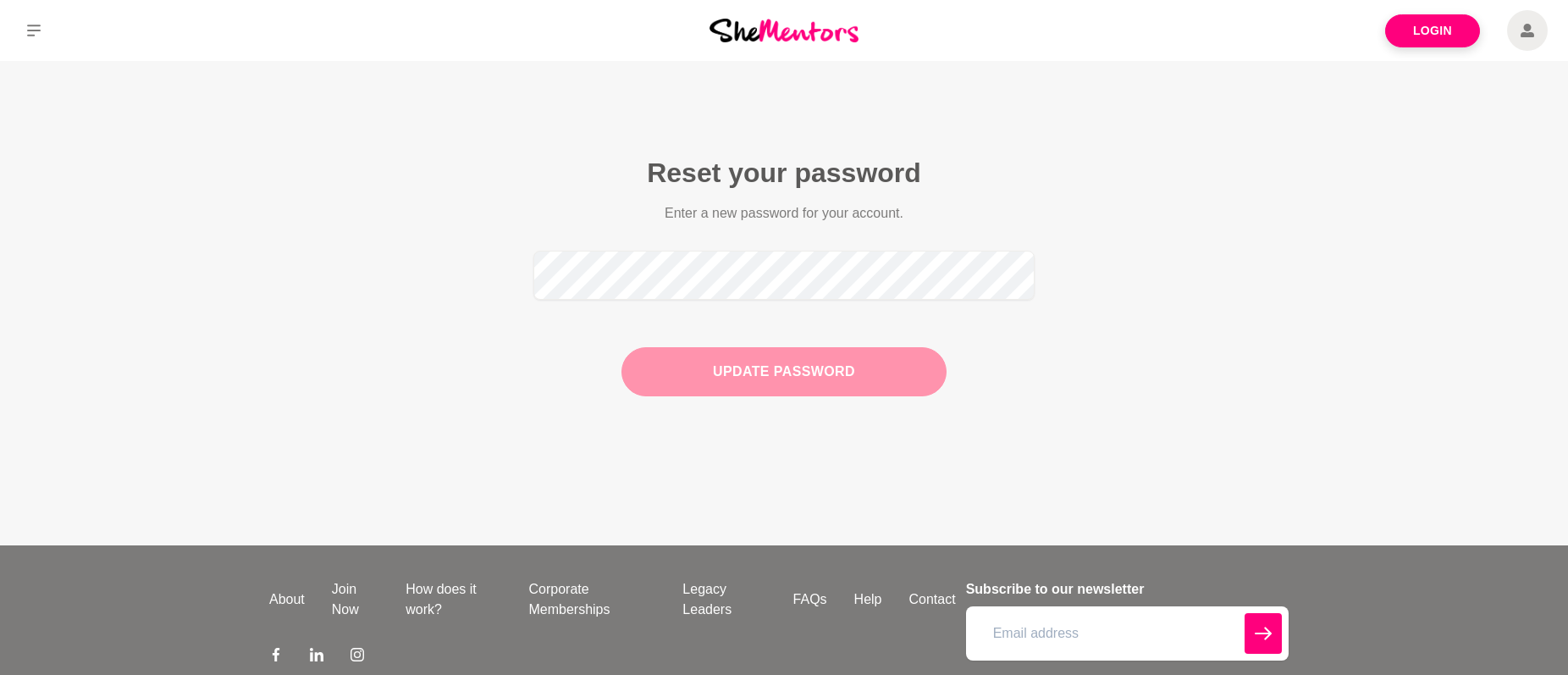
click at [845, 375] on button "Update Password" at bounding box center [784, 371] width 325 height 49
